Goal: Task Accomplishment & Management: Use online tool/utility

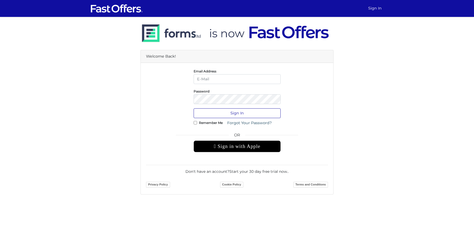
type input "[PERSON_NAME][EMAIL_ADDRESS][DOMAIN_NAME]"
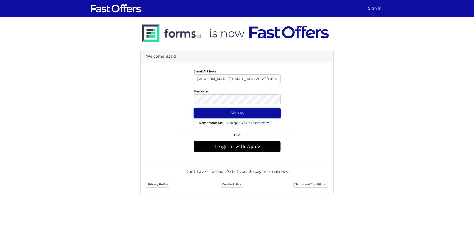
click at [227, 116] on button "Sign In" at bounding box center [237, 113] width 87 height 10
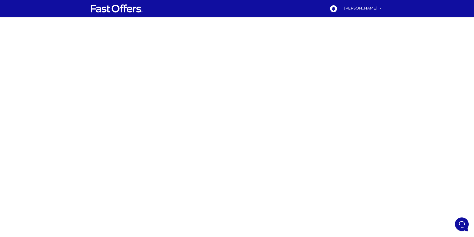
click at [353, 129] on div at bounding box center [237, 149] width 474 height 265
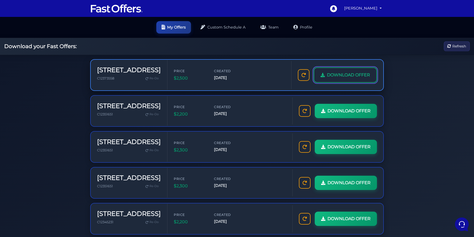
click at [327, 79] on span "DOWNLOAD OFFER" at bounding box center [348, 75] width 43 height 7
